Goal: Information Seeking & Learning: Learn about a topic

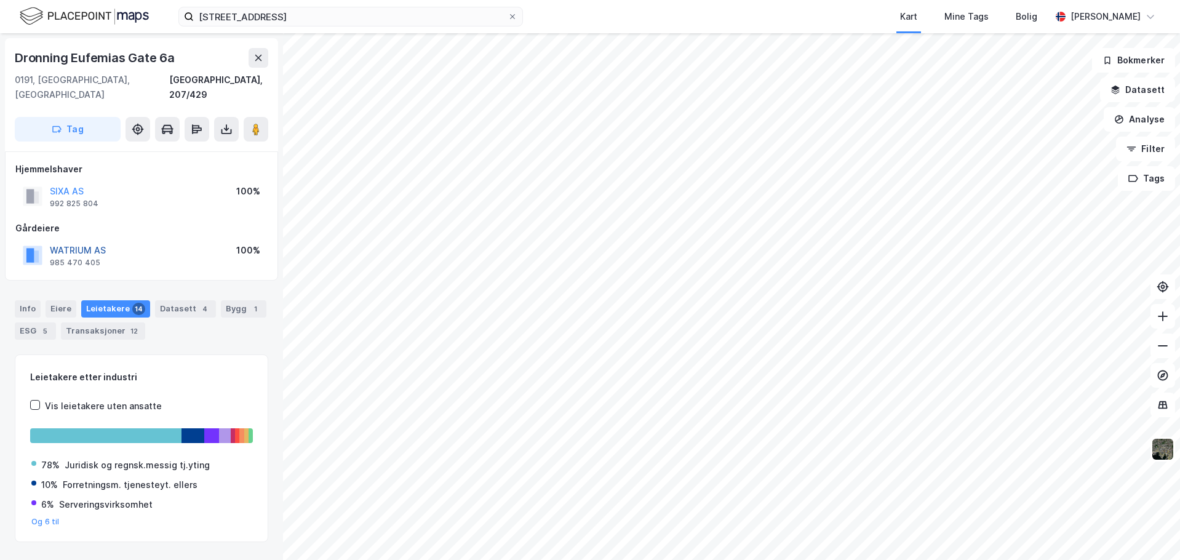
click at [0, 0] on button "WATRIUM AS" at bounding box center [0, 0] width 0 height 0
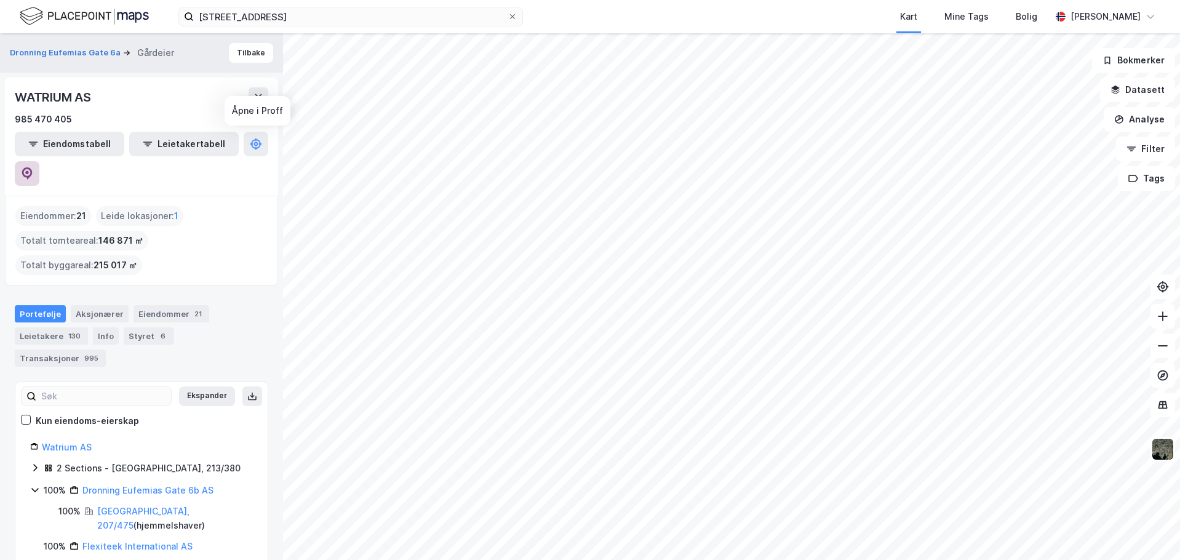
click at [33, 167] on icon at bounding box center [27, 173] width 10 height 12
click at [65, 55] on button "Dronning Eufemias Gate 6a" at bounding box center [66, 53] width 113 height 12
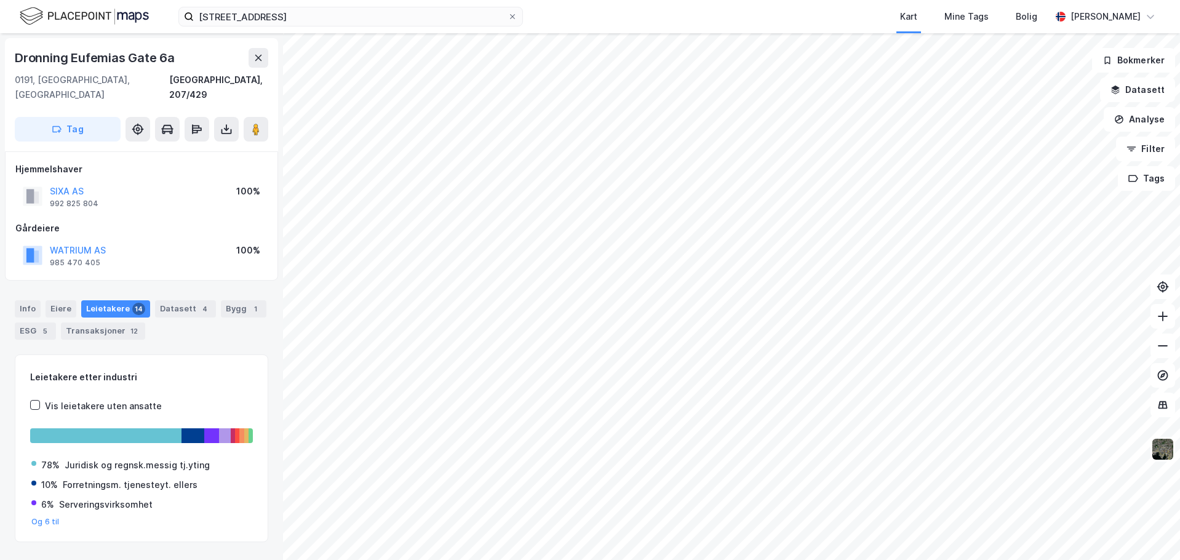
scroll to position [1, 0]
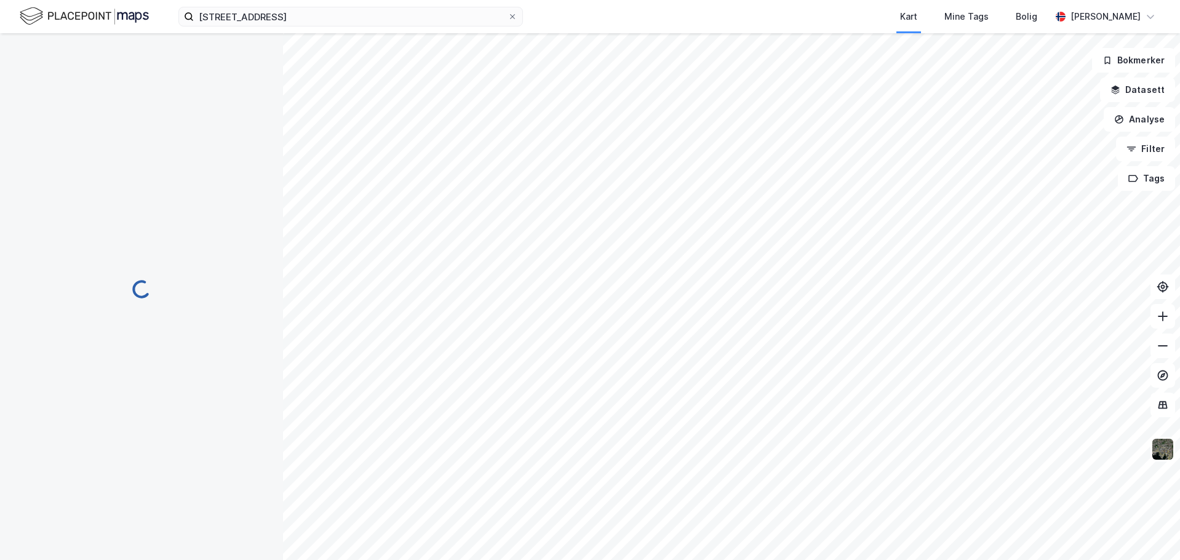
scroll to position [1, 0]
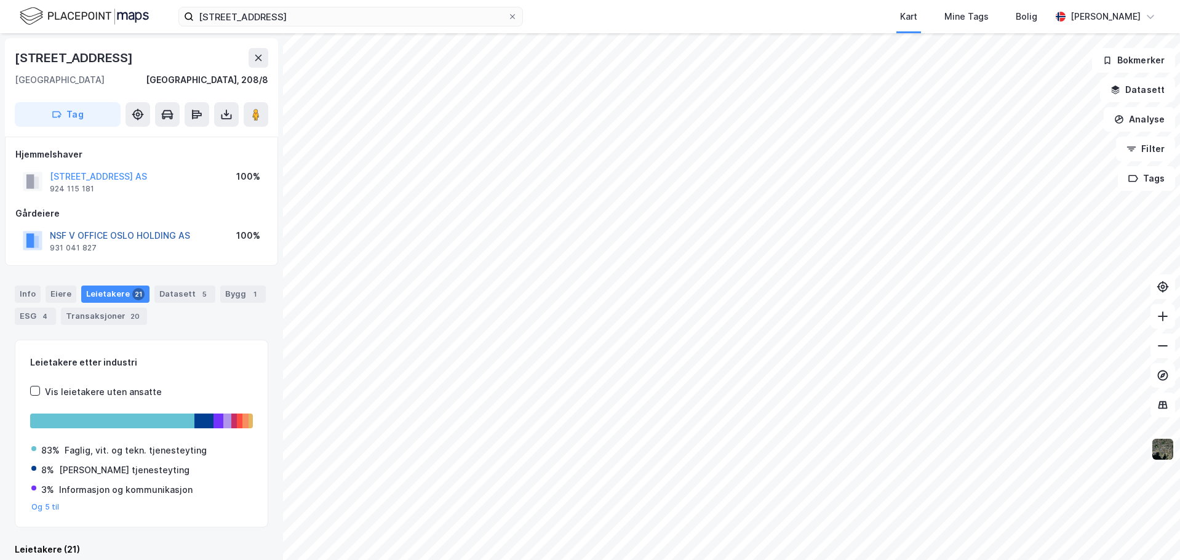
click at [0, 0] on button "NSF V OFFICE OSLO HOLDING AS" at bounding box center [0, 0] width 0 height 0
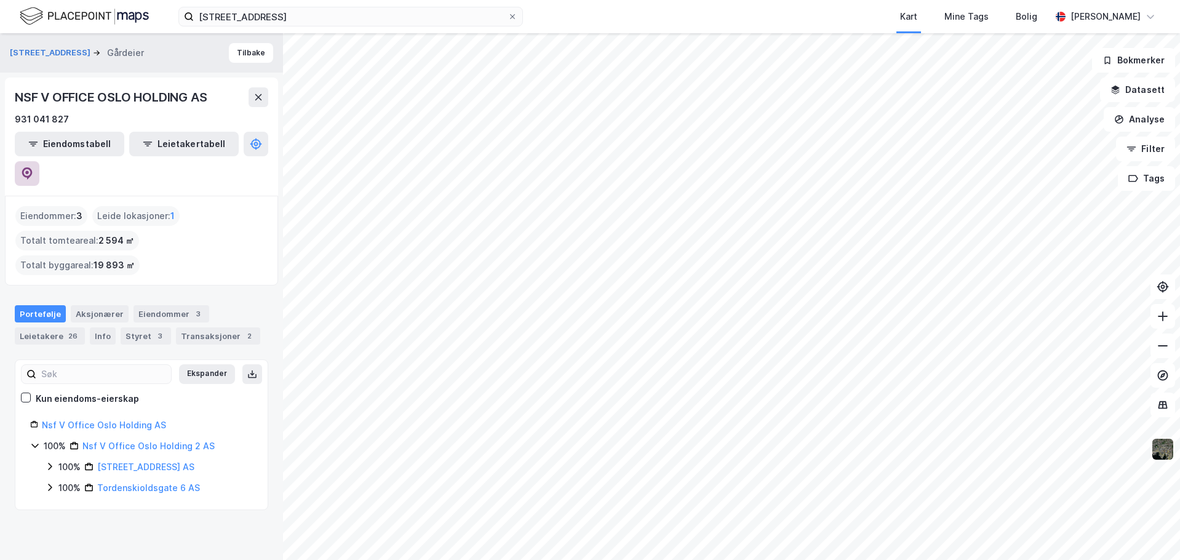
click at [33, 167] on icon at bounding box center [27, 173] width 12 height 12
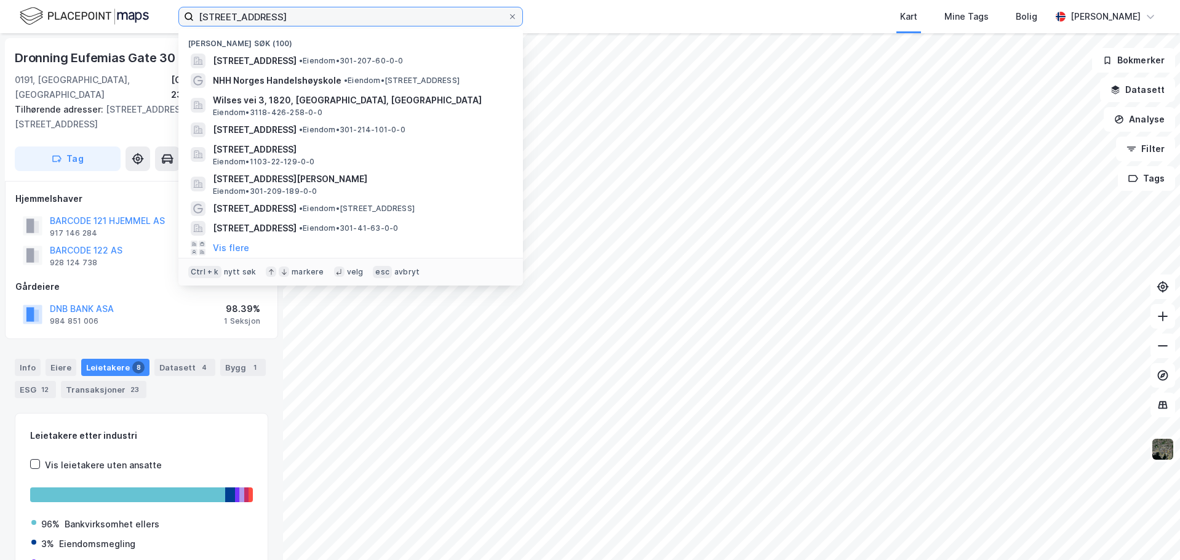
drag, startPoint x: 287, startPoint y: 21, endPoint x: 175, endPoint y: 25, distance: 112.1
click at [175, 25] on div "[STREET_ADDRESS] Nylige søk (100) [STREET_ADDRESS] • Eiendom • 301-207-60-0-0 N…" at bounding box center [590, 16] width 1180 height 33
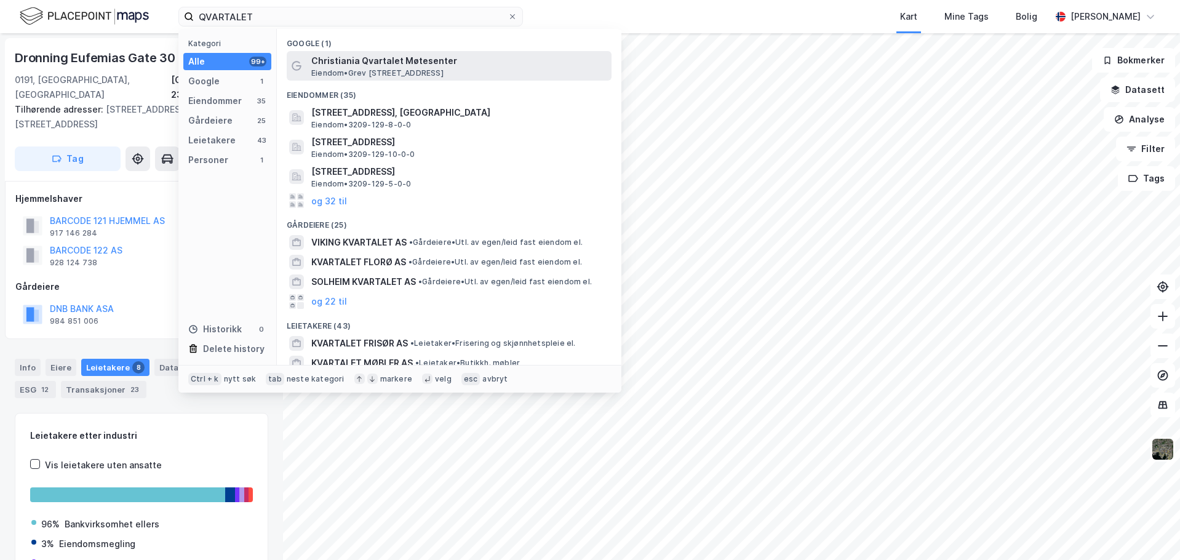
click at [444, 65] on span "Christiania Qvartalet Møtesenter" at bounding box center [458, 61] width 295 height 15
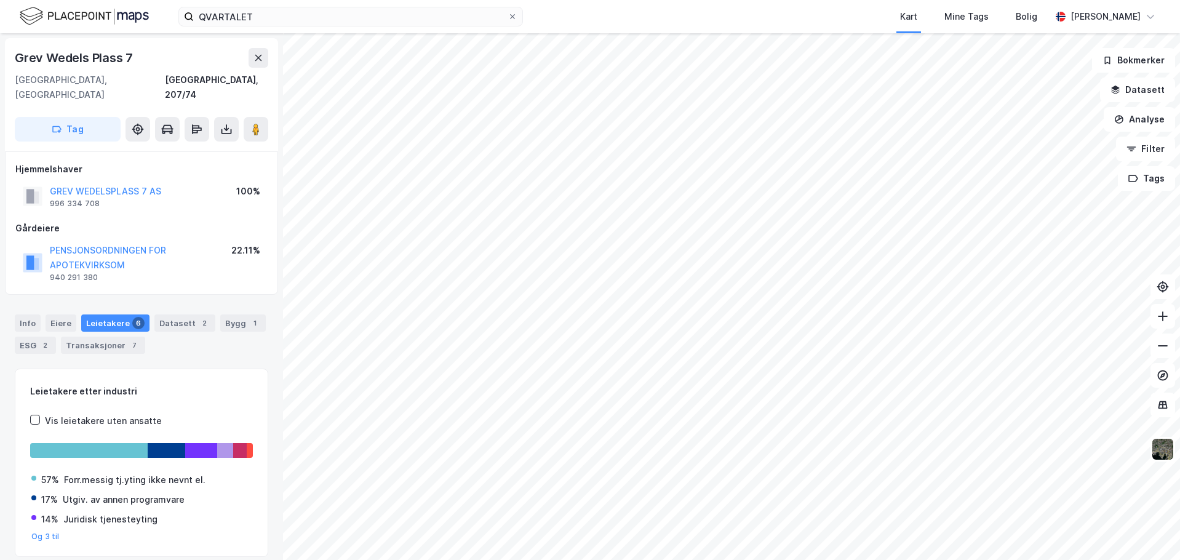
scroll to position [1, 0]
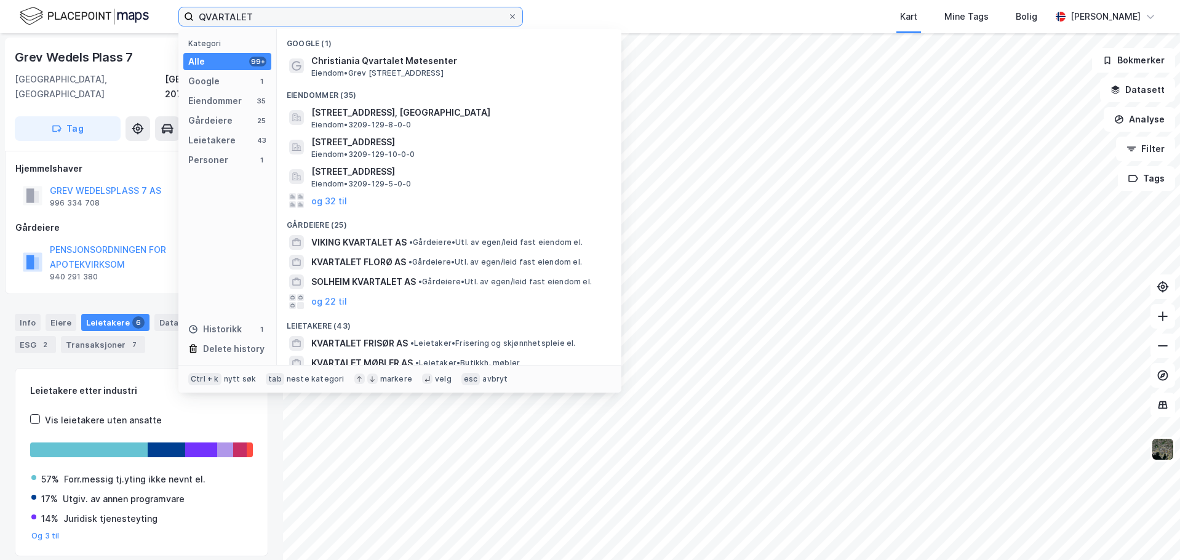
drag, startPoint x: 254, startPoint y: 14, endPoint x: 66, endPoint y: 12, distance: 188.3
click at [66, 12] on div "QVARTALET Kategori Alle 99+ Google 1 Eiendommer 35 Gårdeiere 25 Leietakere 43 P…" at bounding box center [590, 16] width 1180 height 33
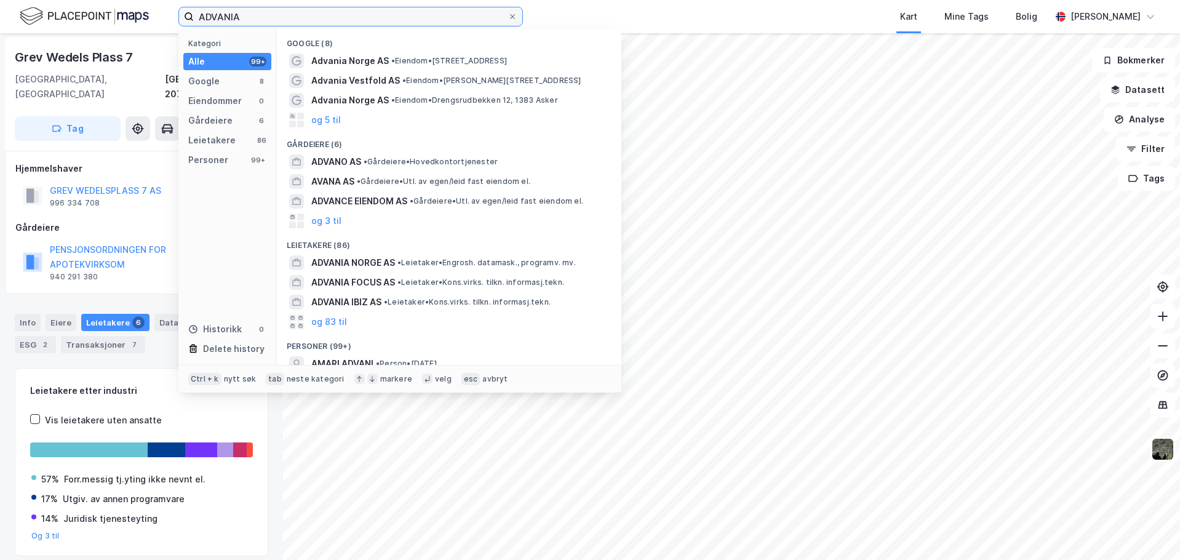
type input "ADVANIA"
